Goal: Information Seeking & Learning: Learn about a topic

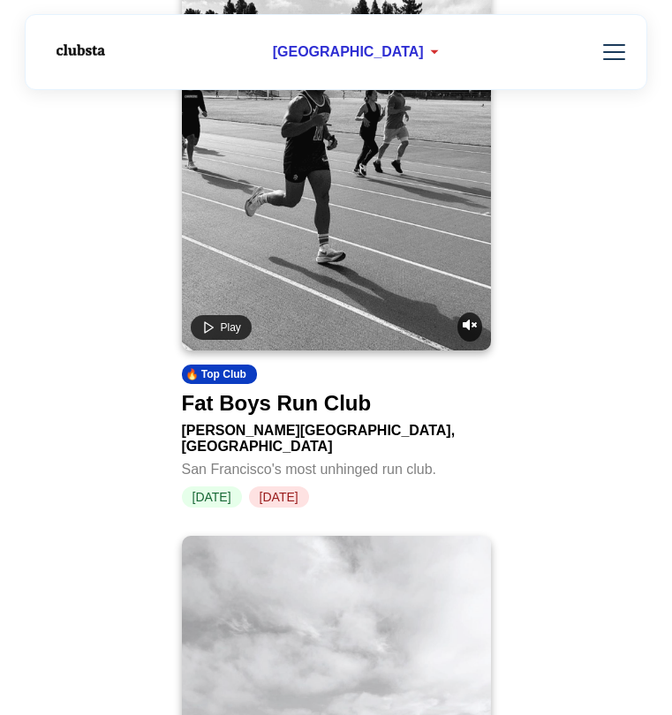
scroll to position [725, 0]
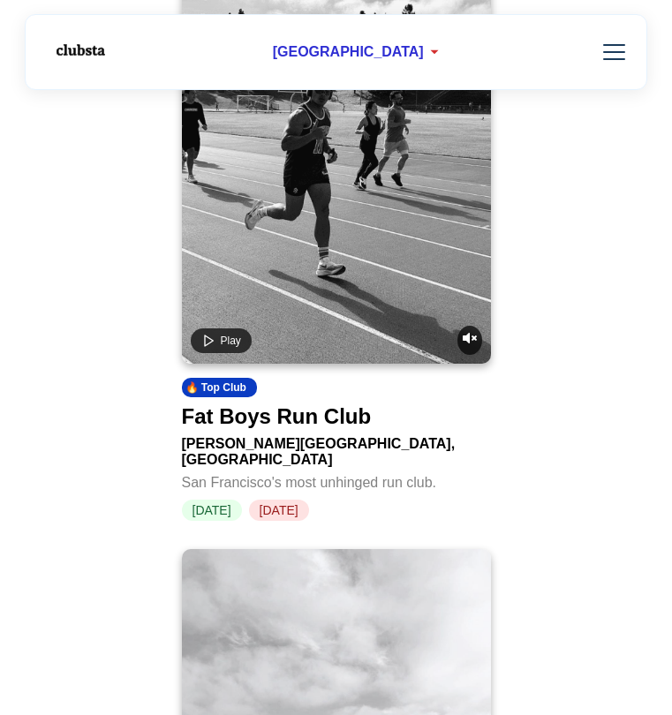
click at [226, 345] on span "Play" at bounding box center [231, 341] width 20 height 12
click at [226, 351] on button "Pause" at bounding box center [226, 340] width 71 height 25
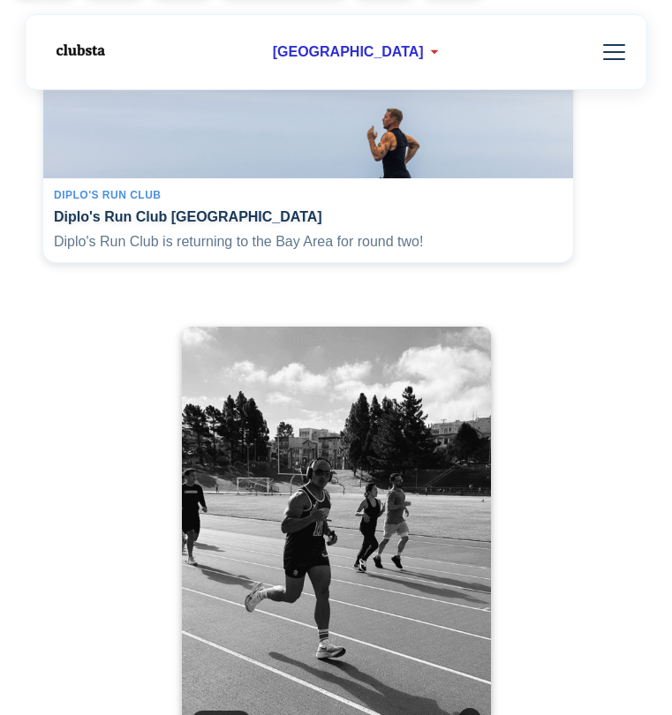
scroll to position [0, 0]
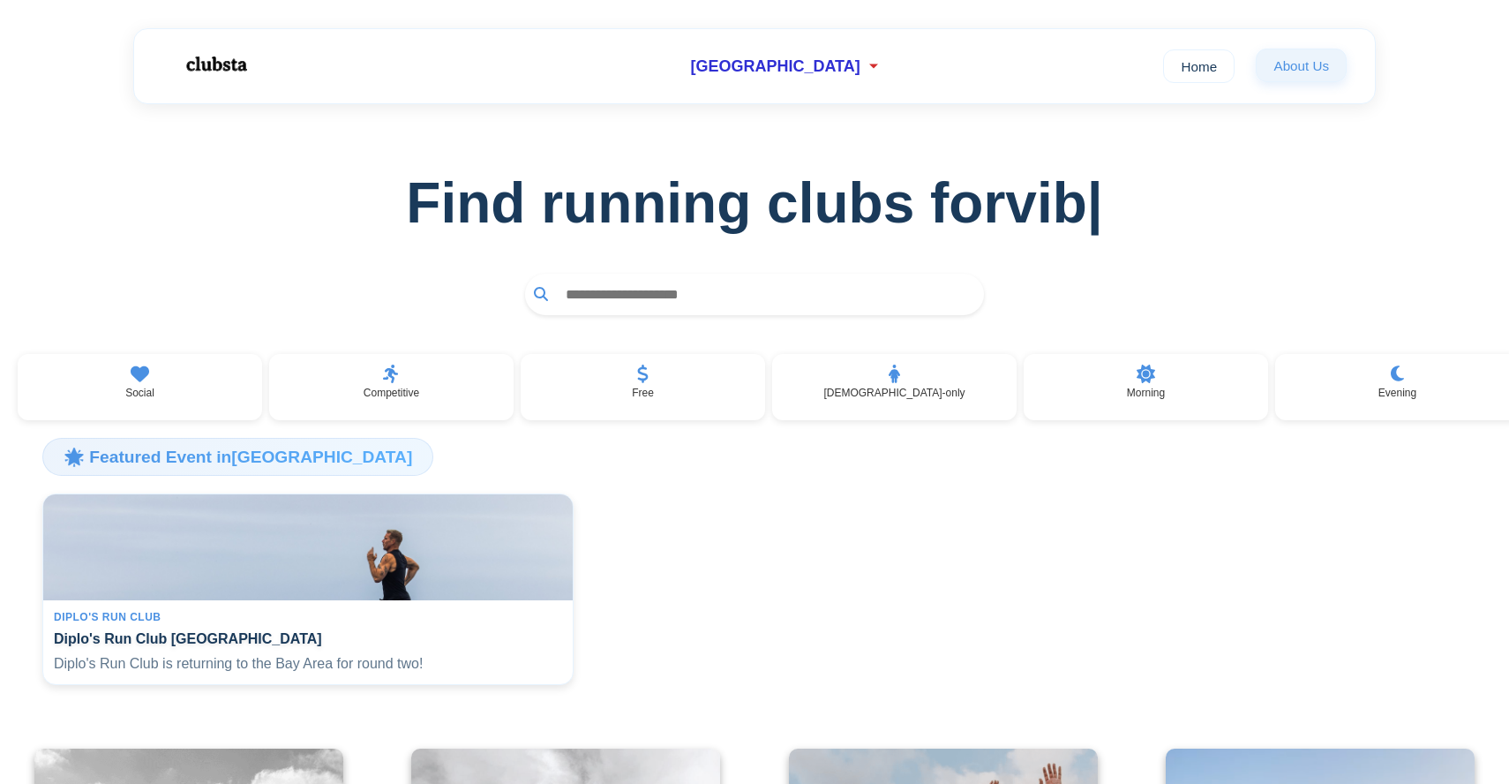
click at [1280, 62] on link "About Us" at bounding box center [1301, 66] width 91 height 34
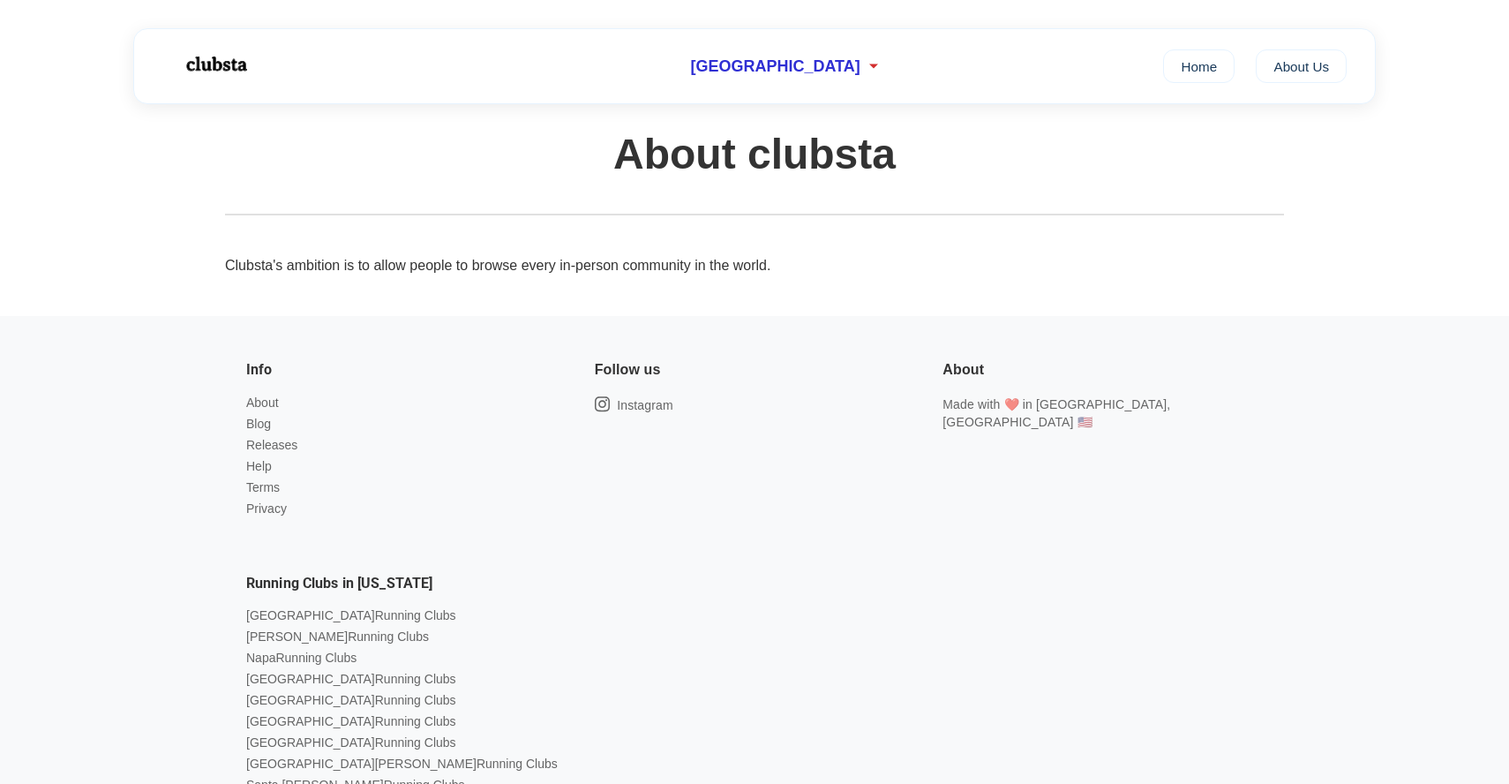
scroll to position [75, 0]
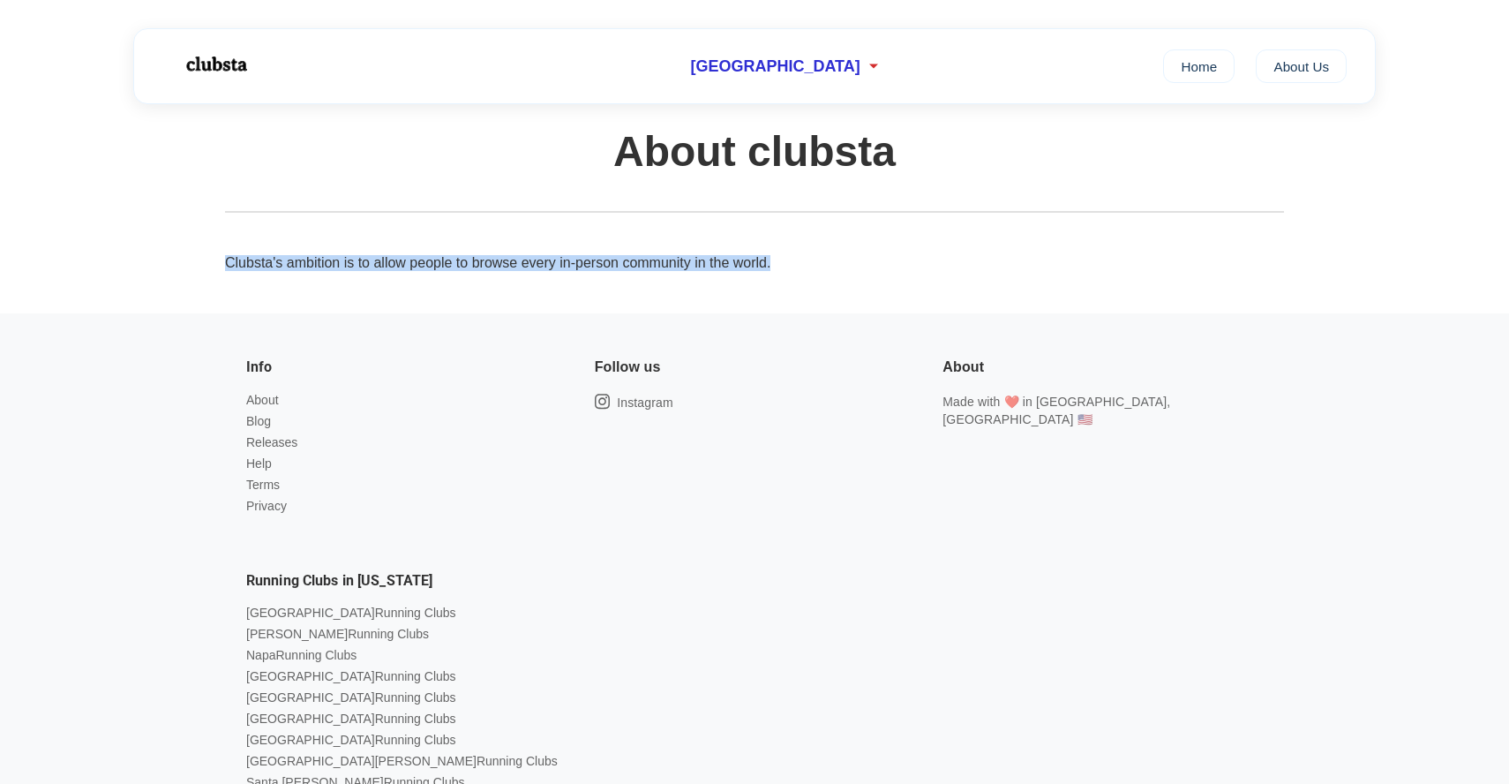
drag, startPoint x: 222, startPoint y: 267, endPoint x: 787, endPoint y: 264, distance: 564.9
click at [787, 264] on div "← Back About clubsta Clubsta's ambition is to allow people to browse every in-p…" at bounding box center [755, 171] width 1116 height 284
click at [788, 264] on p "Clubsta's ambition is to allow people to browse every in-person community in th…" at bounding box center [754, 263] width 1059 height 16
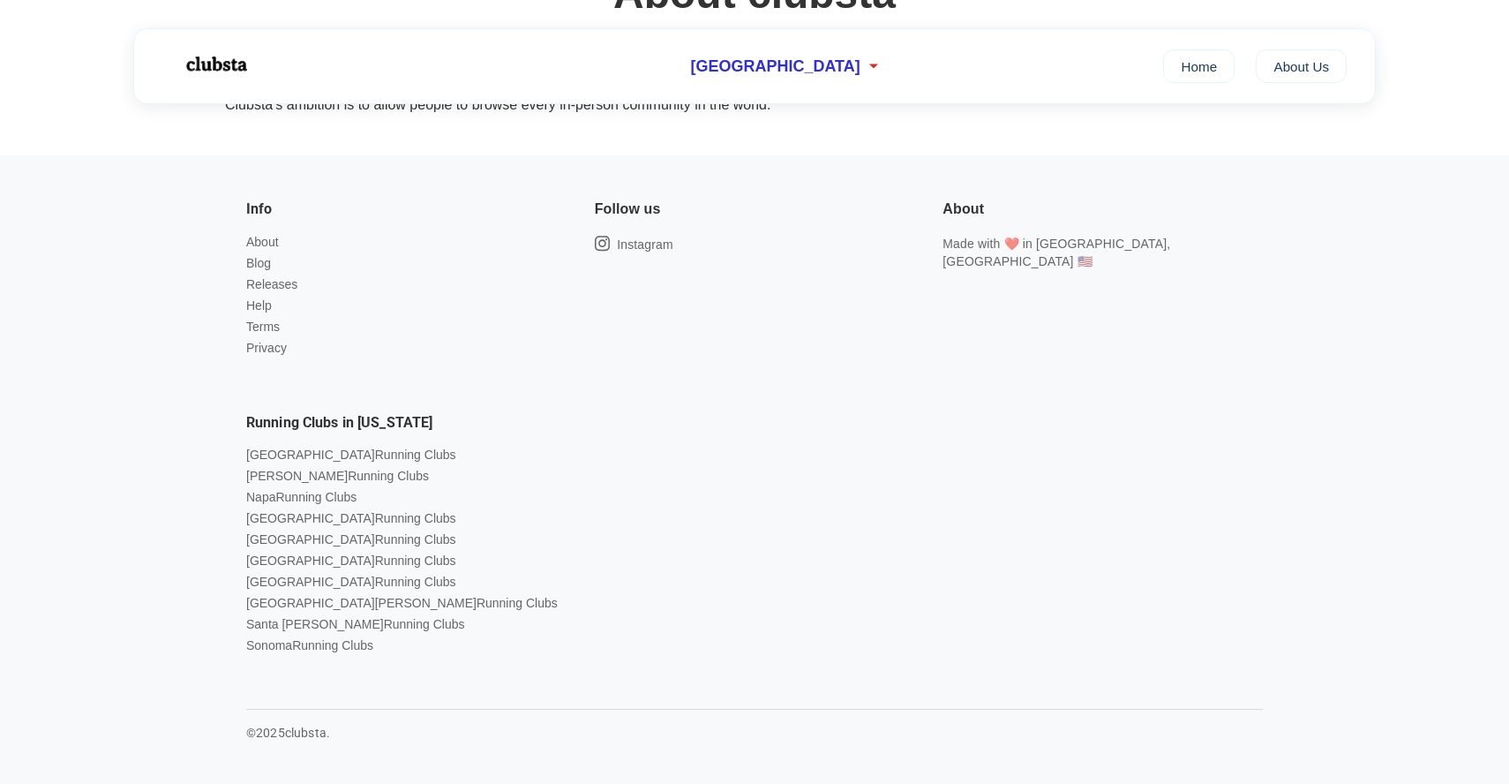
scroll to position [0, 0]
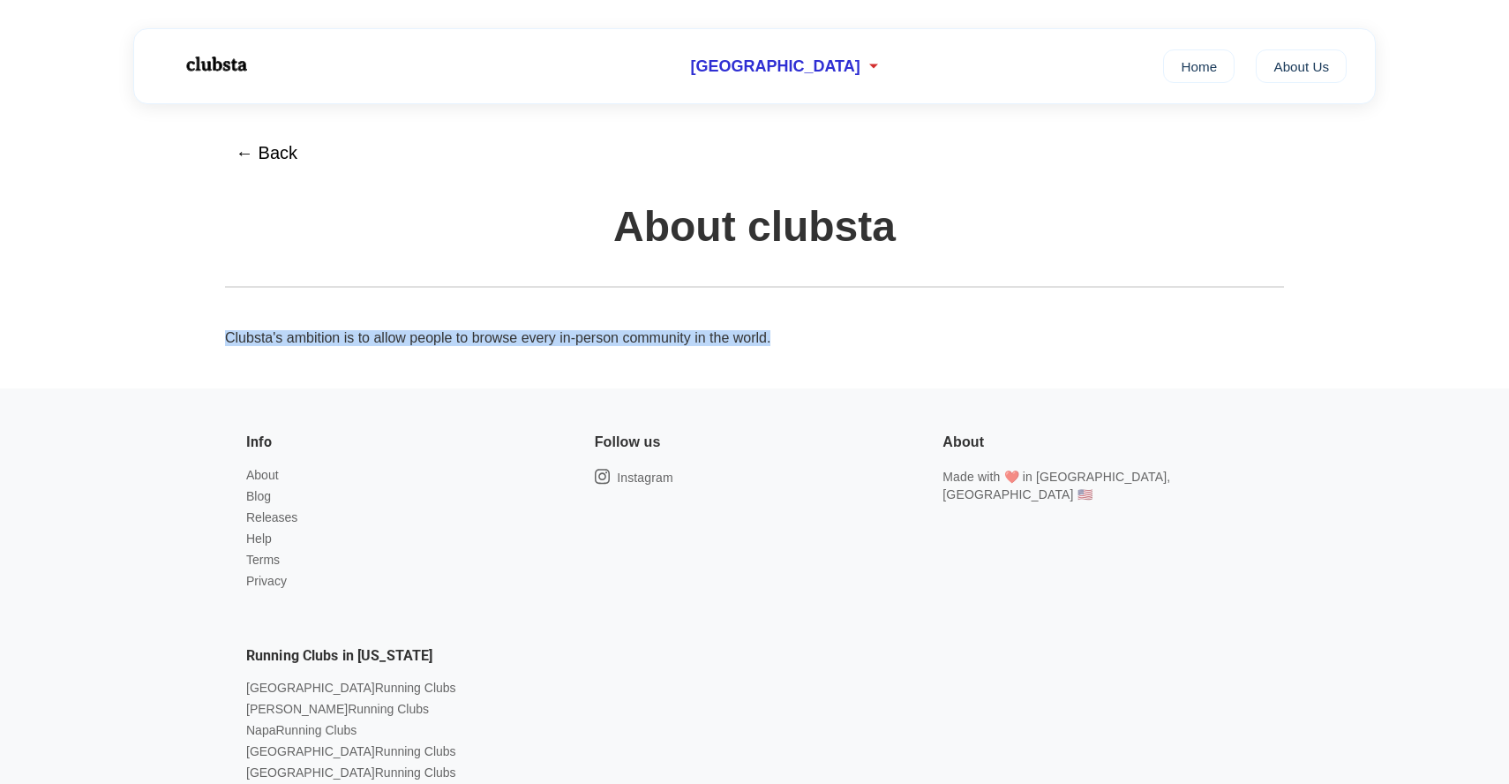
drag, startPoint x: 208, startPoint y: 339, endPoint x: 804, endPoint y: 374, distance: 596.8
click at [811, 376] on div "← Back About clubsta Clubsta's ambition is to allow people to browse every in-p…" at bounding box center [755, 246] width 1116 height 284
click at [804, 374] on div "← Back About clubsta Clubsta's ambition is to allow people to browse every in-p…" at bounding box center [755, 246] width 1116 height 284
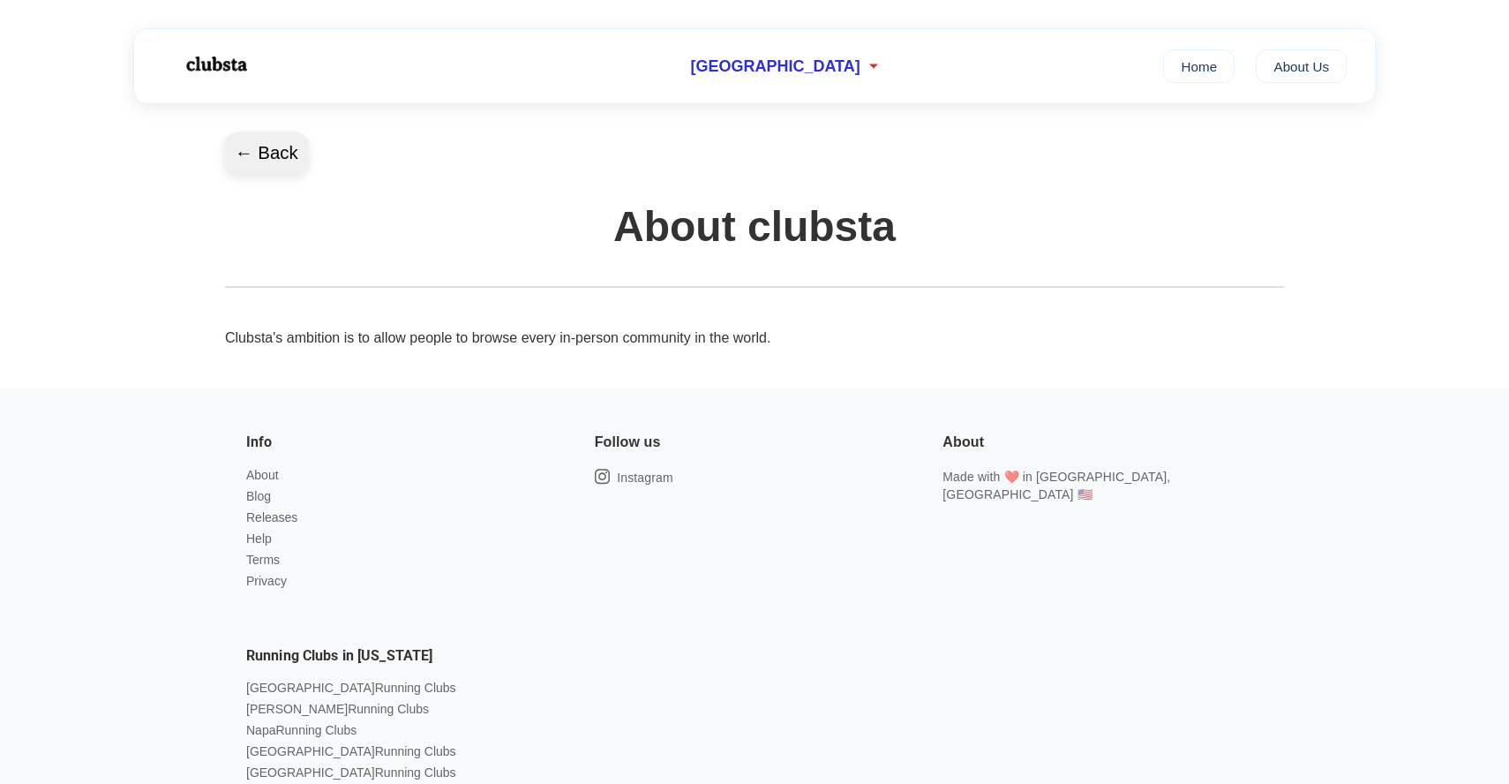
click at [294, 152] on button "← Back" at bounding box center [266, 153] width 85 height 42
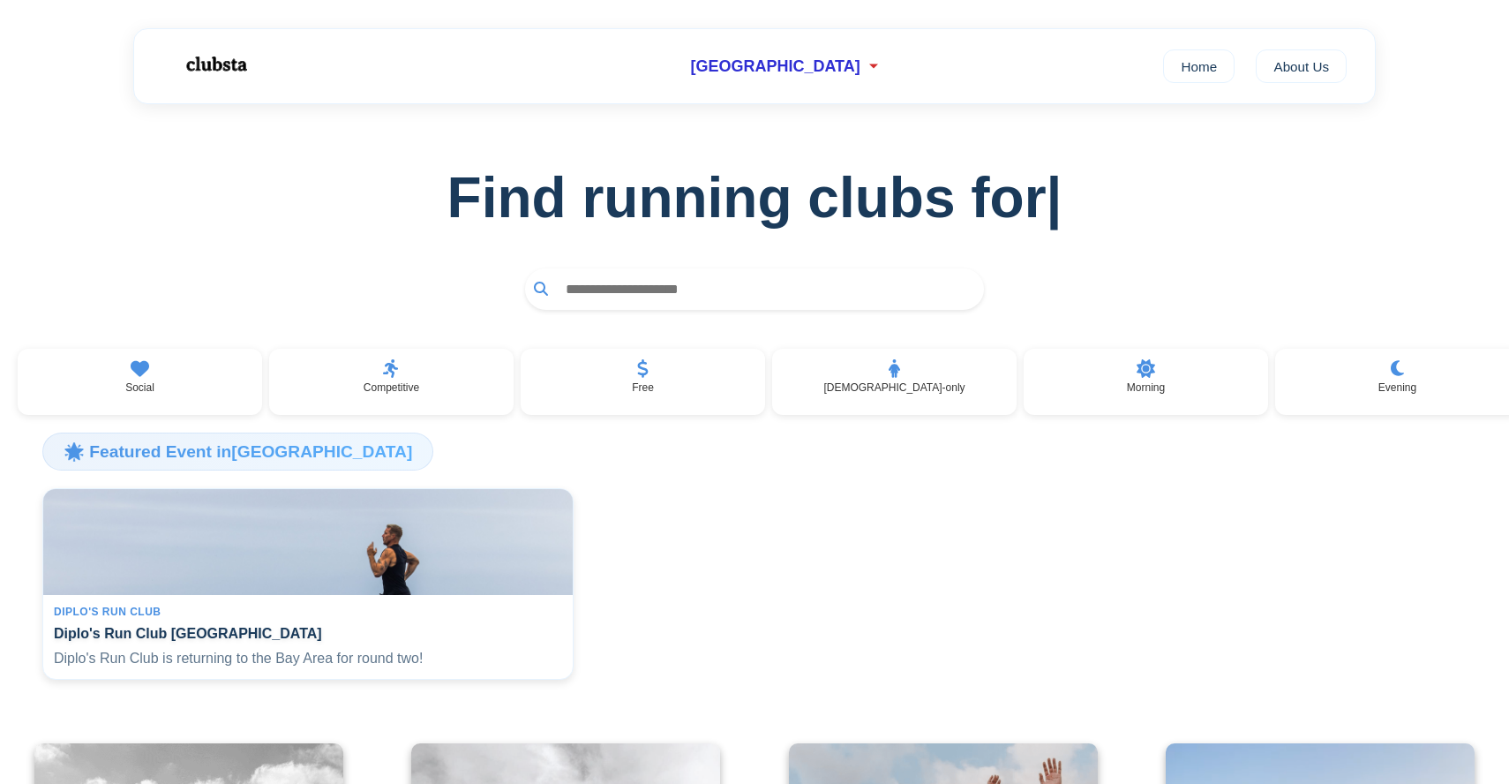
scroll to position [7, 0]
